Goal: Ask a question

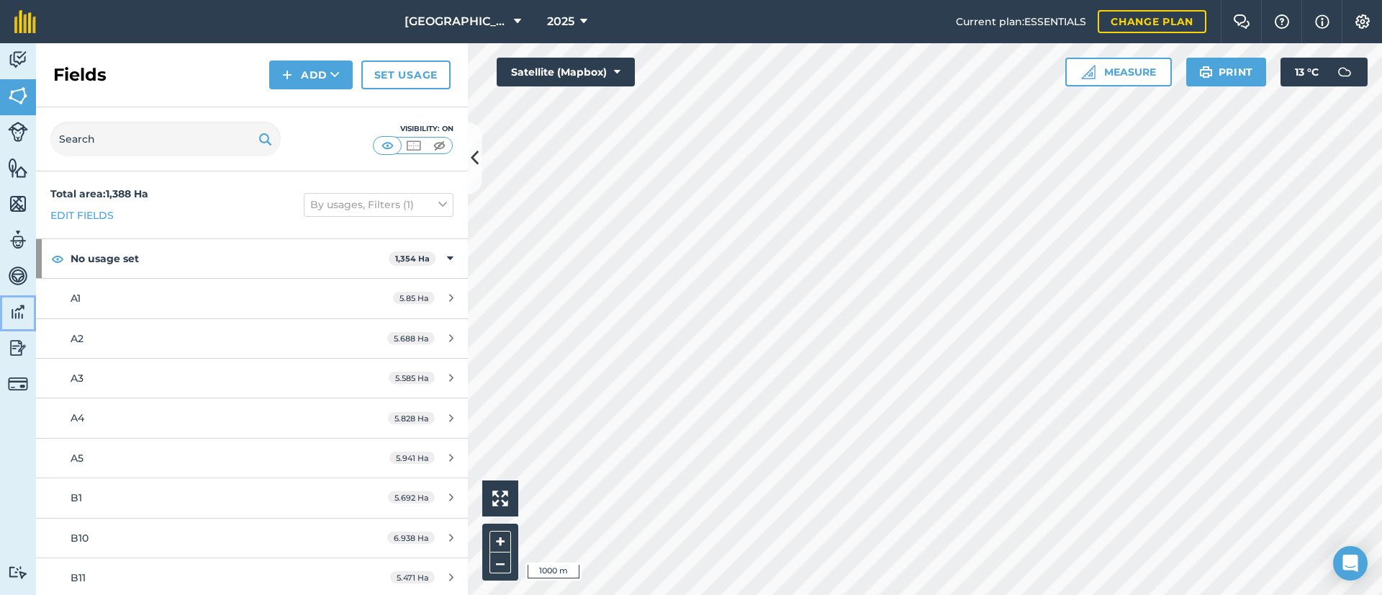
click at [19, 309] on img at bounding box center [18, 312] width 20 height 22
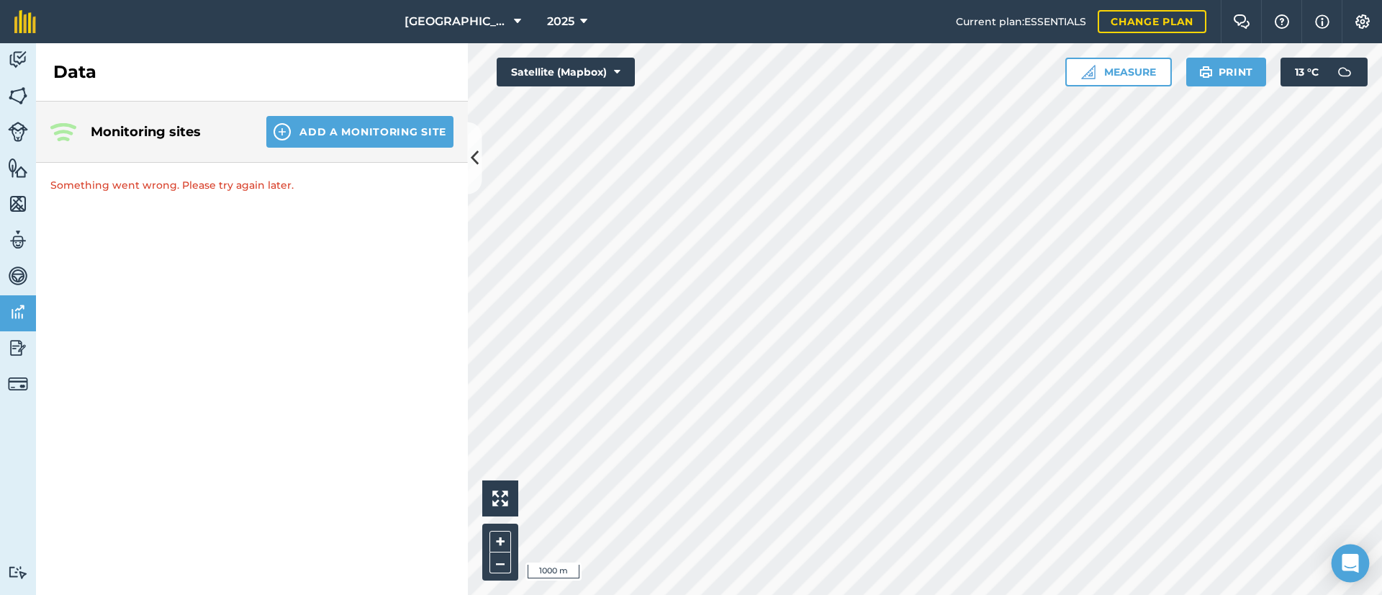
click at [1362, 557] on div "Open Intercom Messenger" at bounding box center [1351, 563] width 38 height 38
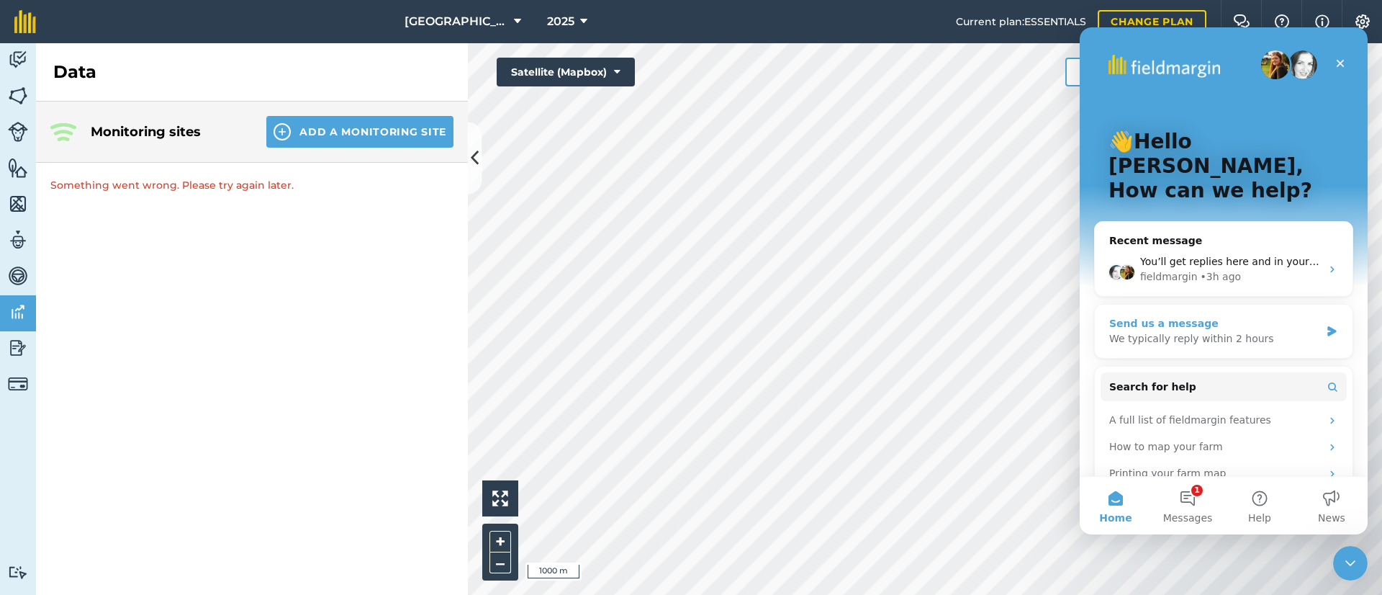
click at [1167, 316] on div "Send us a message" at bounding box center [1215, 323] width 211 height 15
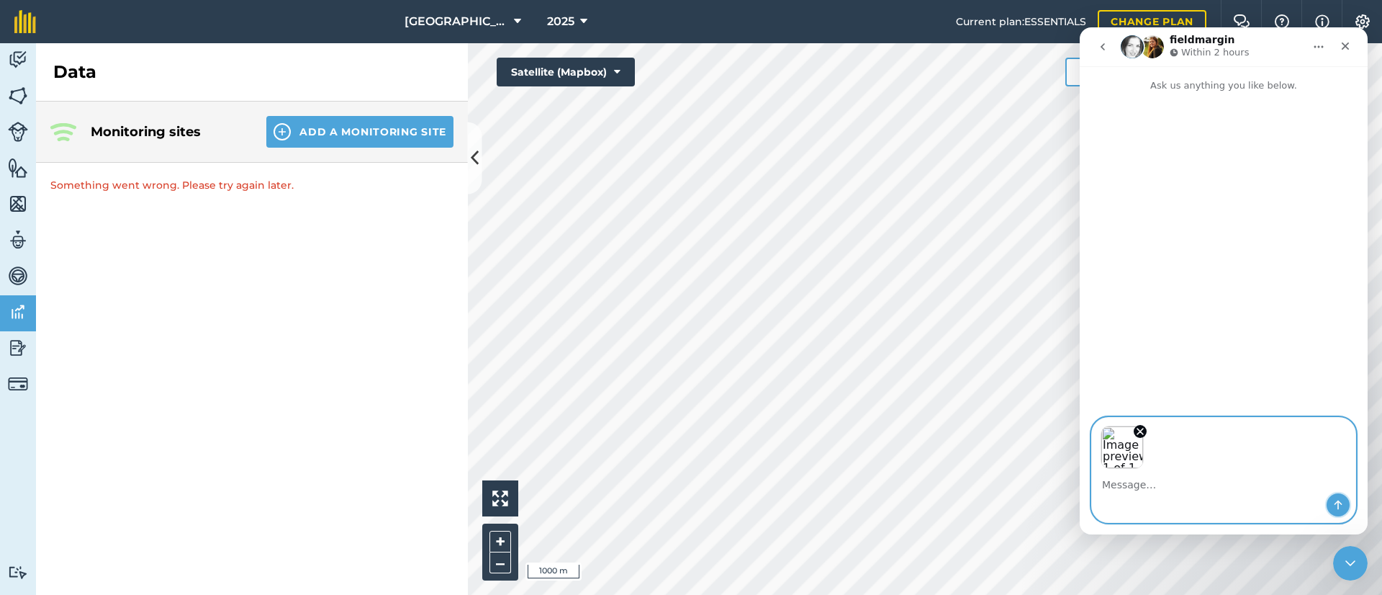
click at [1340, 510] on button "Send a message…" at bounding box center [1338, 504] width 23 height 23
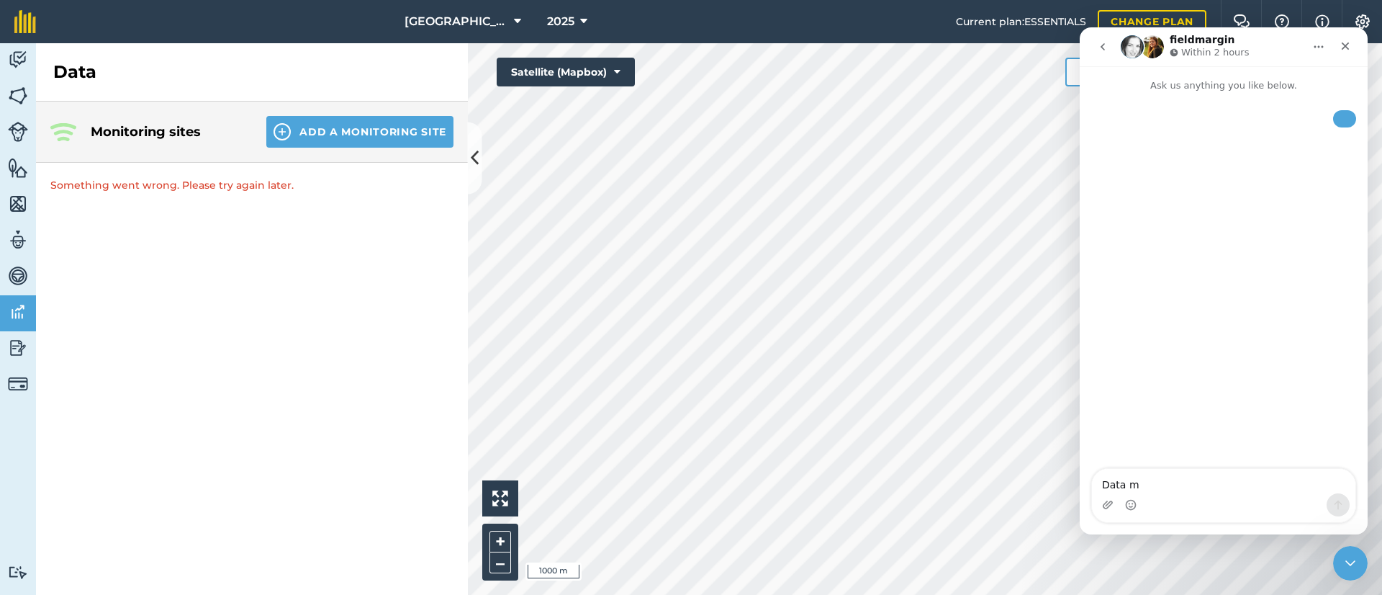
type textarea "Data mi"
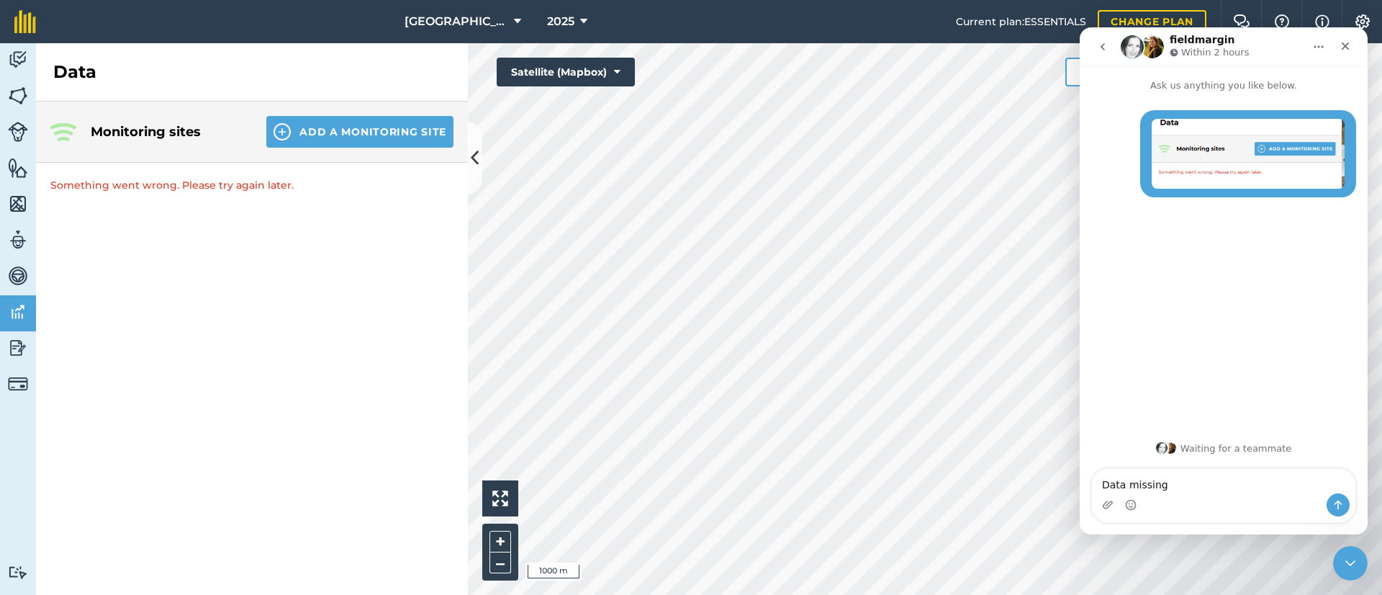
type textarea "Data missing?"
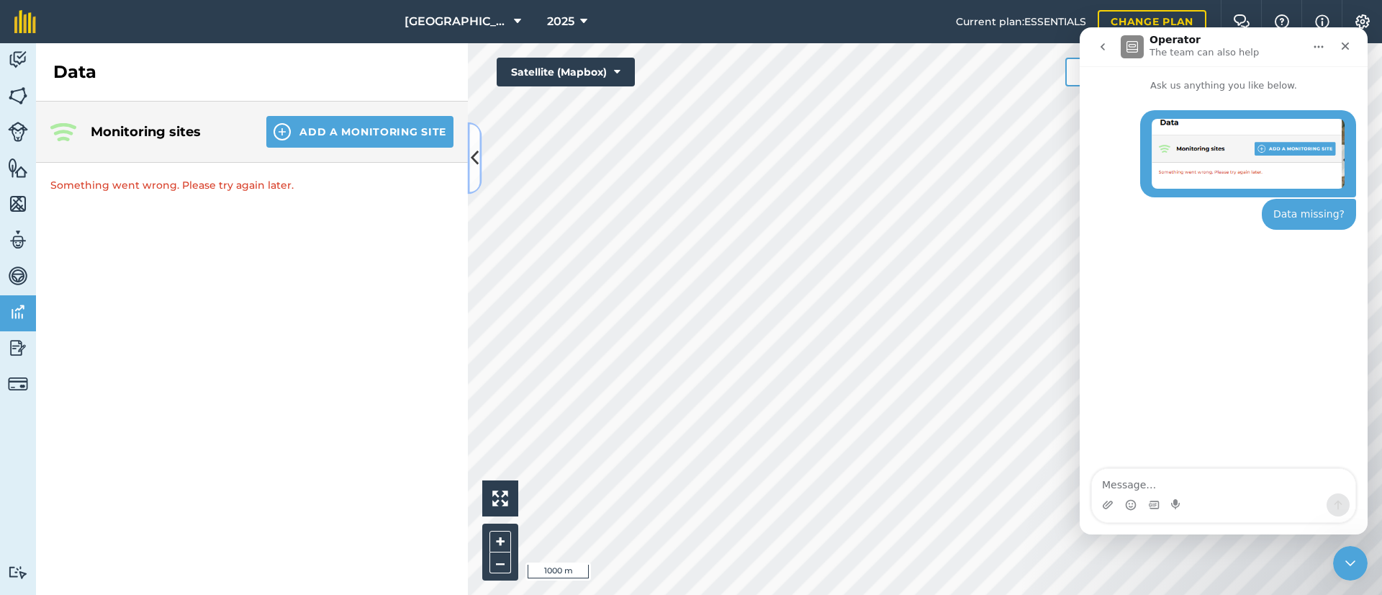
click at [480, 166] on button at bounding box center [475, 158] width 14 height 72
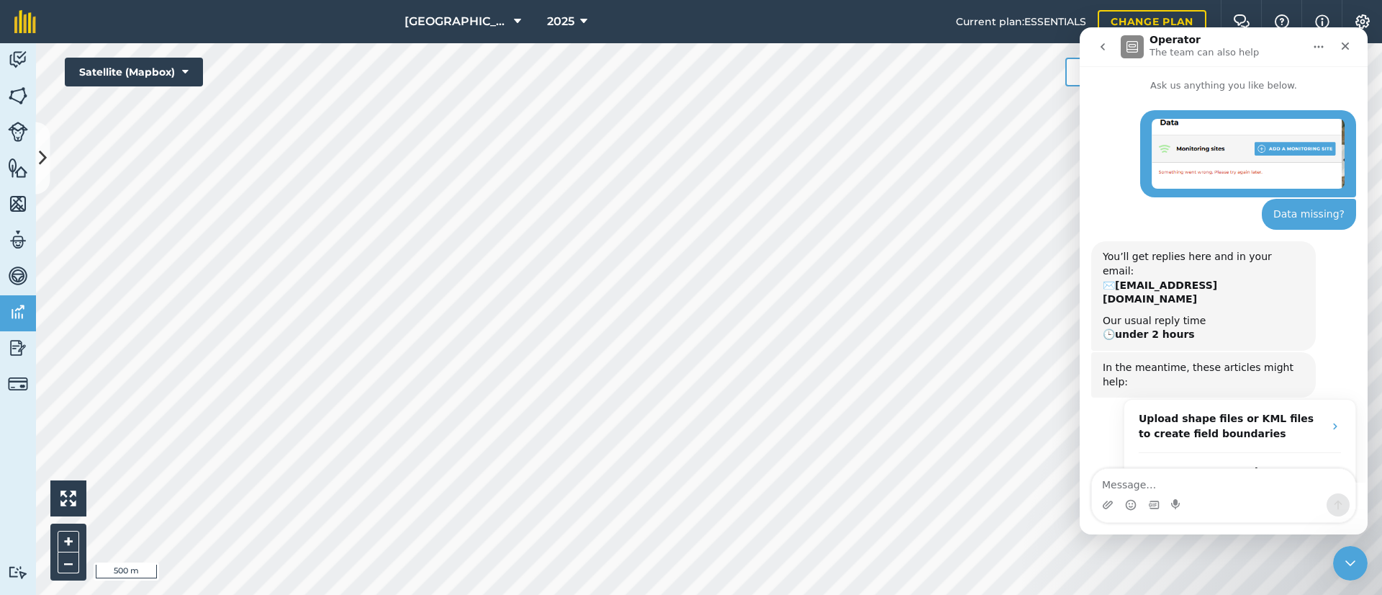
scroll to position [72, 0]
